Goal: Transaction & Acquisition: Subscribe to service/newsletter

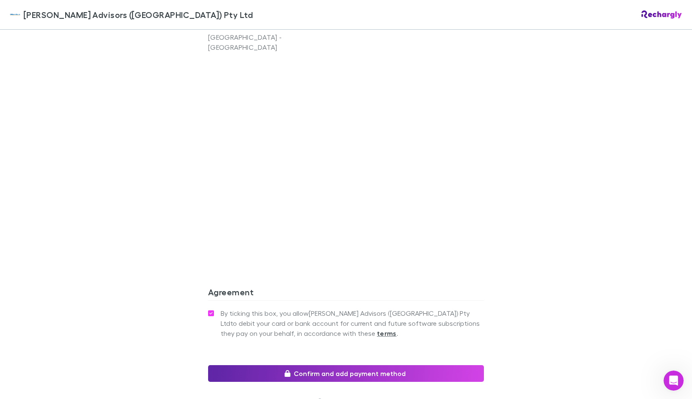
scroll to position [721, 0]
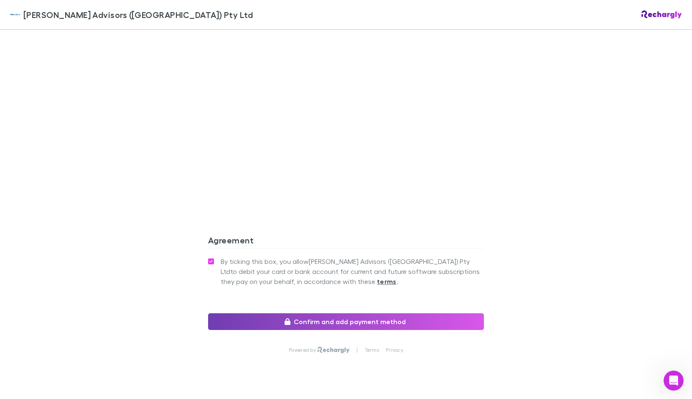
click at [339, 313] on button "Confirm and add payment method" at bounding box center [346, 321] width 276 height 17
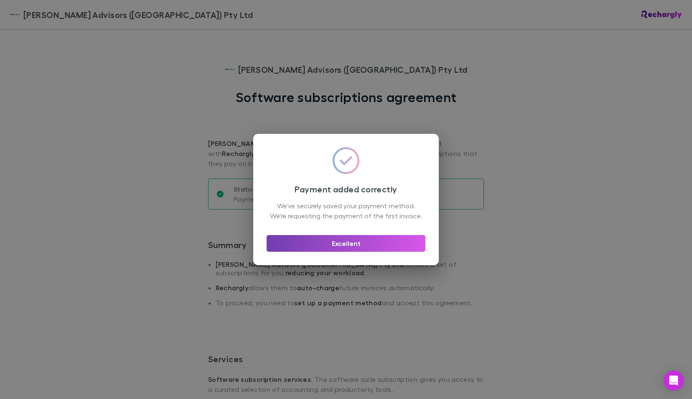
click at [334, 246] on button "Excellent" at bounding box center [346, 243] width 159 height 17
